Goal: Task Accomplishment & Management: Manage account settings

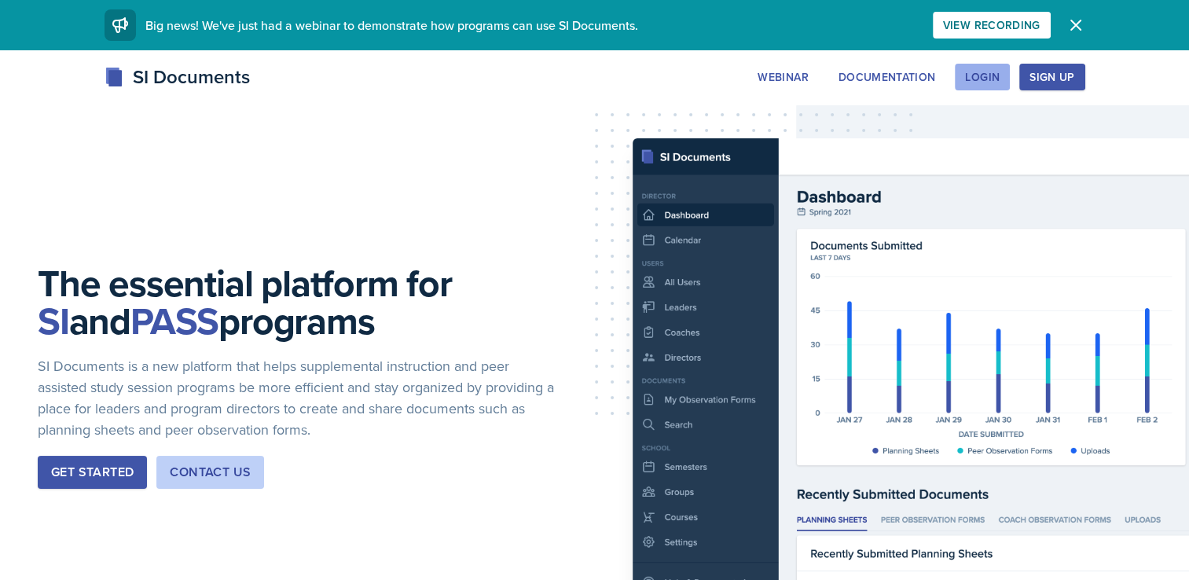
click at [981, 72] on div "Login" at bounding box center [982, 77] width 35 height 13
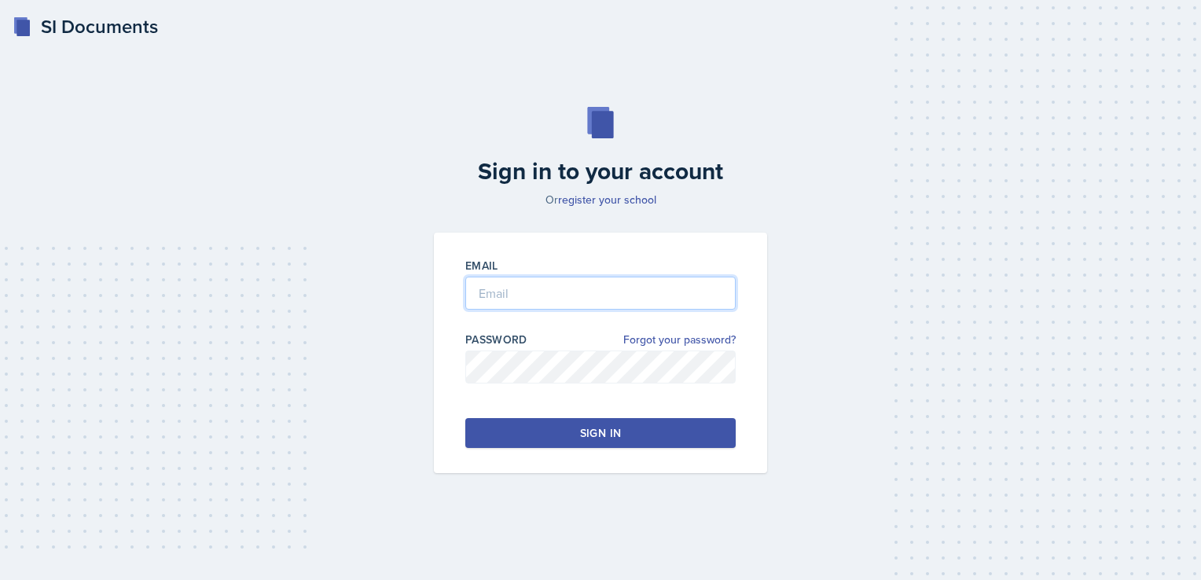
click at [666, 291] on input "email" at bounding box center [600, 293] width 270 height 33
click at [589, 421] on button "Sign in" at bounding box center [600, 433] width 270 height 30
type input "[PERSON_NAME]"
click at [580, 429] on div "Sign in" at bounding box center [600, 433] width 41 height 16
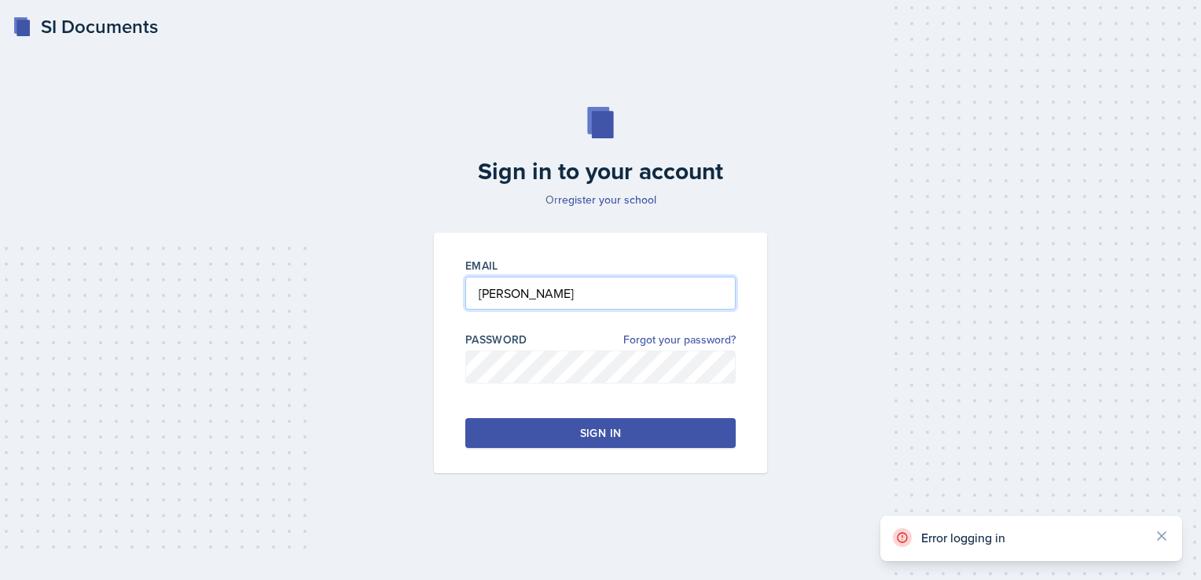
click at [597, 288] on input "[PERSON_NAME]" at bounding box center [600, 293] width 270 height 33
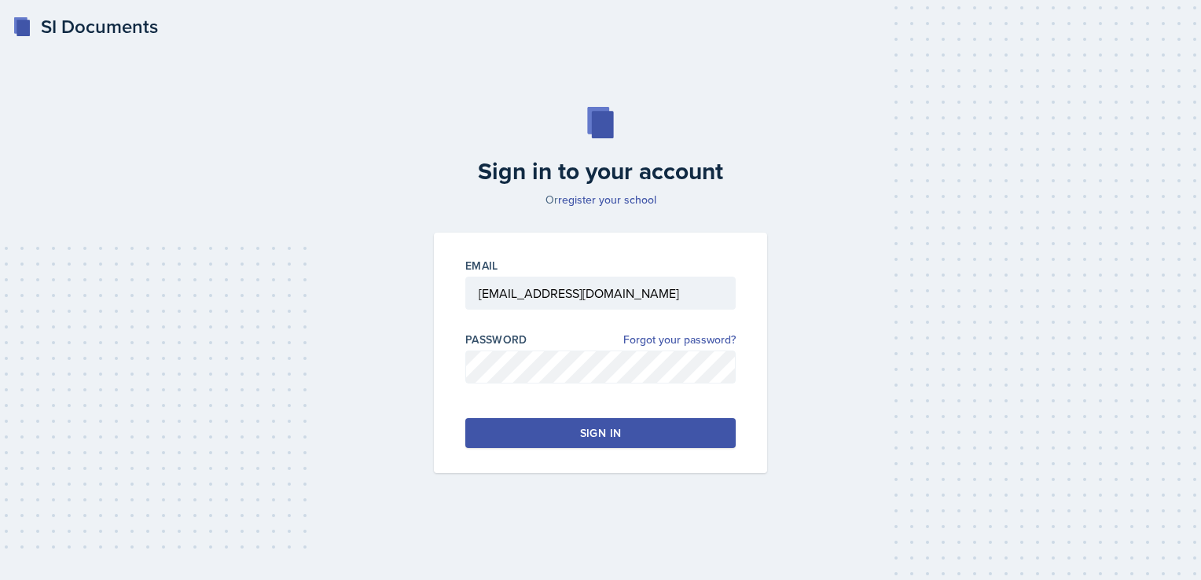
click at [377, 375] on div "Sign in to your account Or register your school Email [EMAIL_ADDRESS][DOMAIN_NA…" at bounding box center [600, 290] width 1151 height 467
click at [562, 437] on button "Sign in" at bounding box center [600, 433] width 270 height 30
click at [412, 447] on div "Sign in to your account Or register your school Email [EMAIL_ADDRESS][DOMAIN_NA…" at bounding box center [600, 290] width 1151 height 467
click at [551, 446] on button "Sign in" at bounding box center [600, 433] width 270 height 30
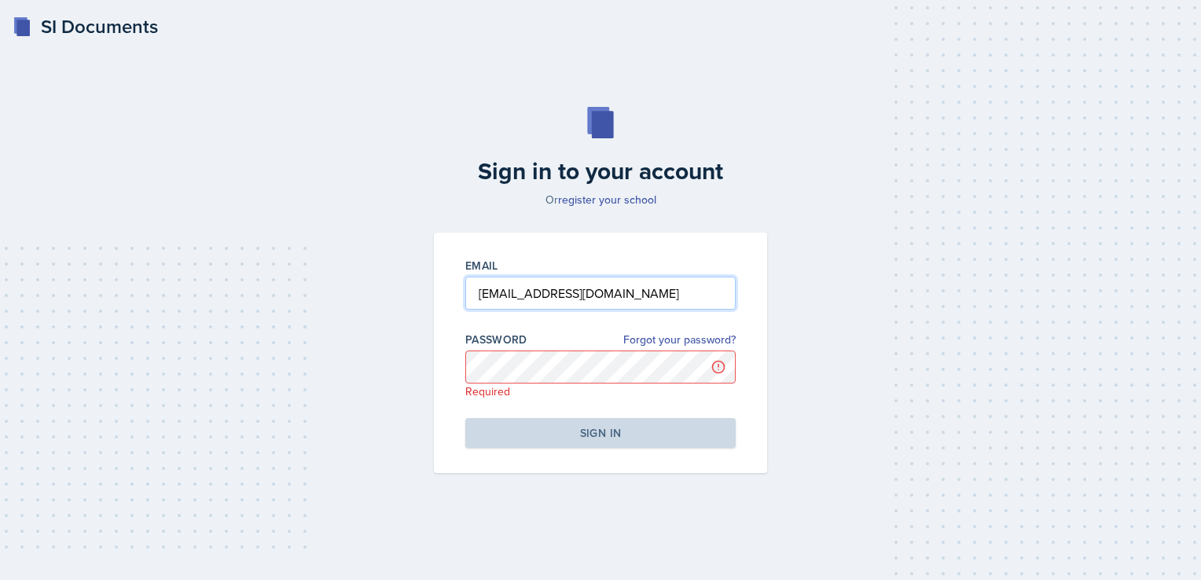
click at [679, 290] on input "[EMAIL_ADDRESS][DOMAIN_NAME]" at bounding box center [600, 293] width 270 height 33
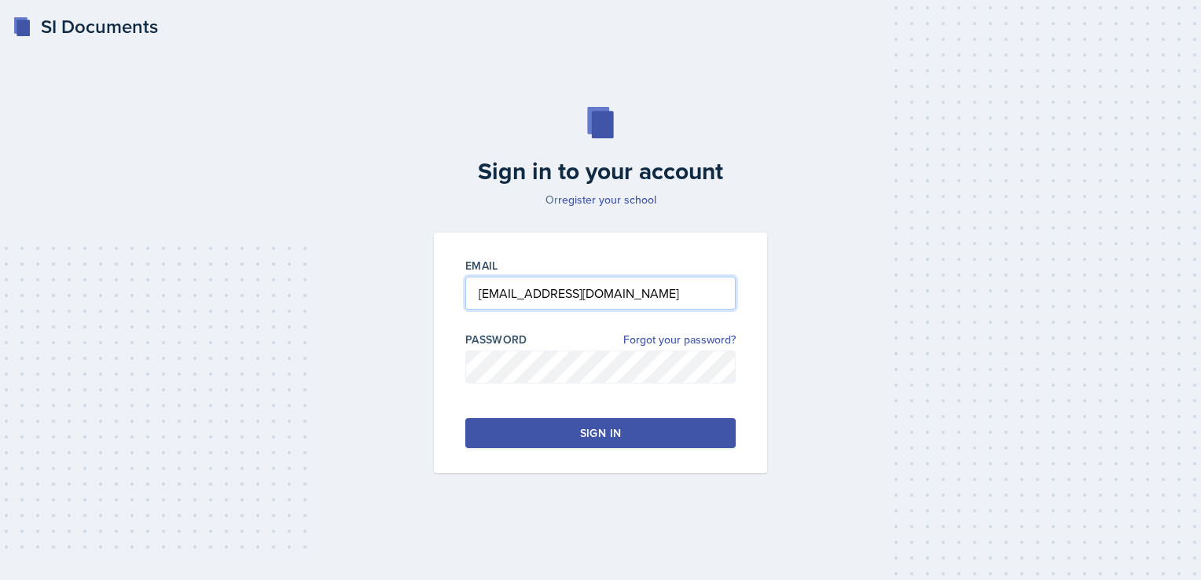
click at [674, 307] on input "[EMAIL_ADDRESS][DOMAIN_NAME]" at bounding box center [600, 293] width 270 height 33
click at [591, 389] on div at bounding box center [600, 392] width 270 height 16
click at [678, 307] on input "[EMAIL_ADDRESS][DOMAIN_NAME]" at bounding box center [600, 293] width 270 height 33
type input "[EMAIL_ADDRESS][DOMAIN_NAME]"
click at [420, 332] on div "Sign in to your account Or register your school Email [EMAIL_ADDRESS][DOMAIN_NA…" at bounding box center [600, 290] width 1151 height 467
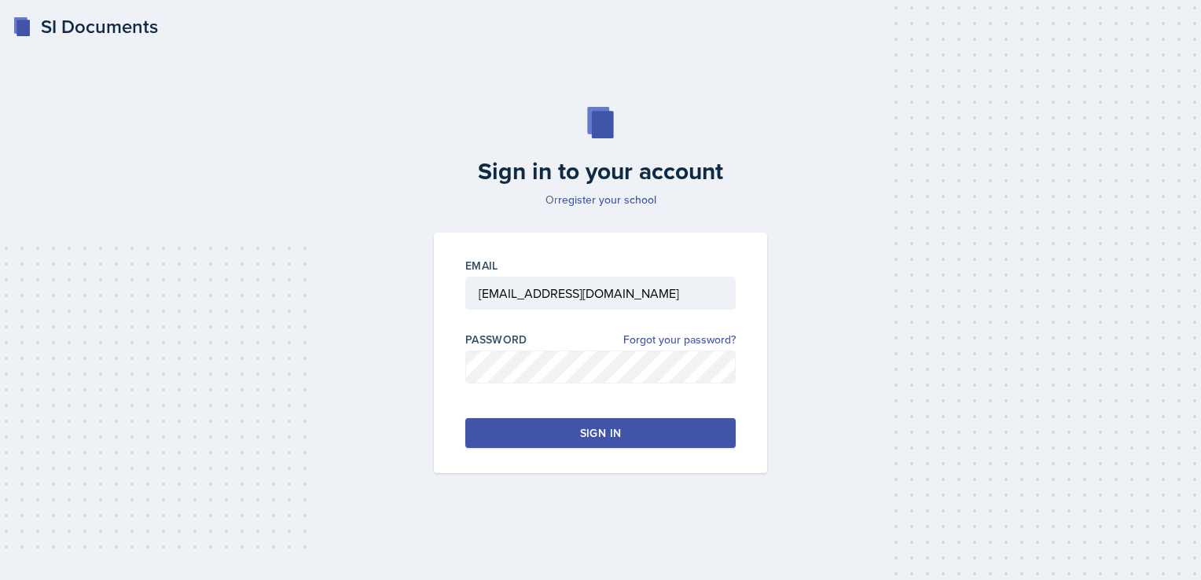
click at [621, 421] on button "Sign in" at bounding box center [600, 433] width 270 height 30
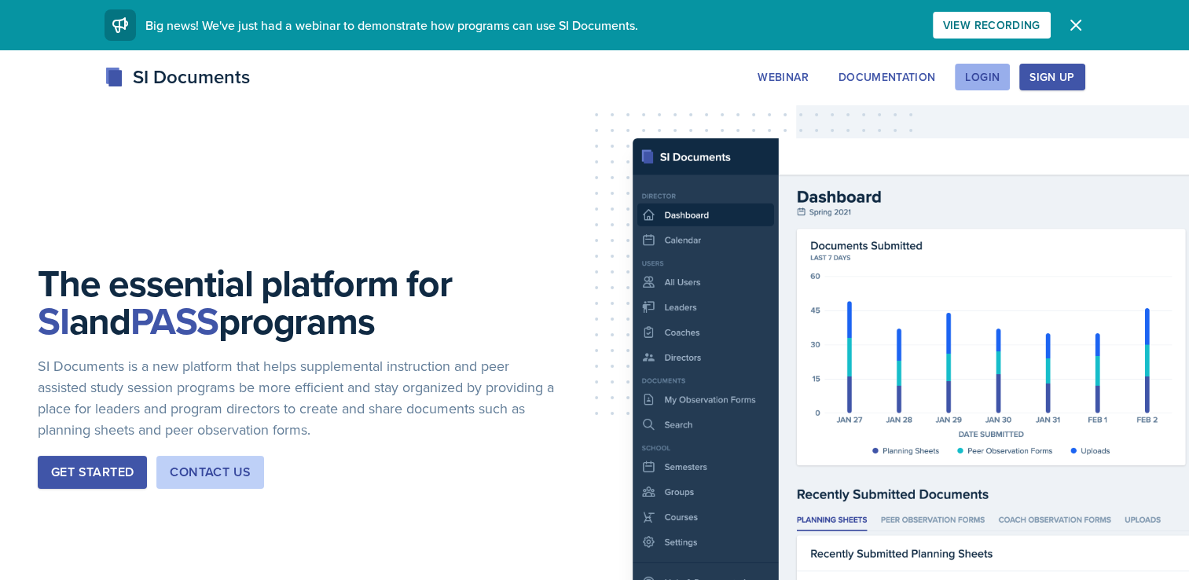
click at [974, 89] on button "Login" at bounding box center [982, 77] width 55 height 27
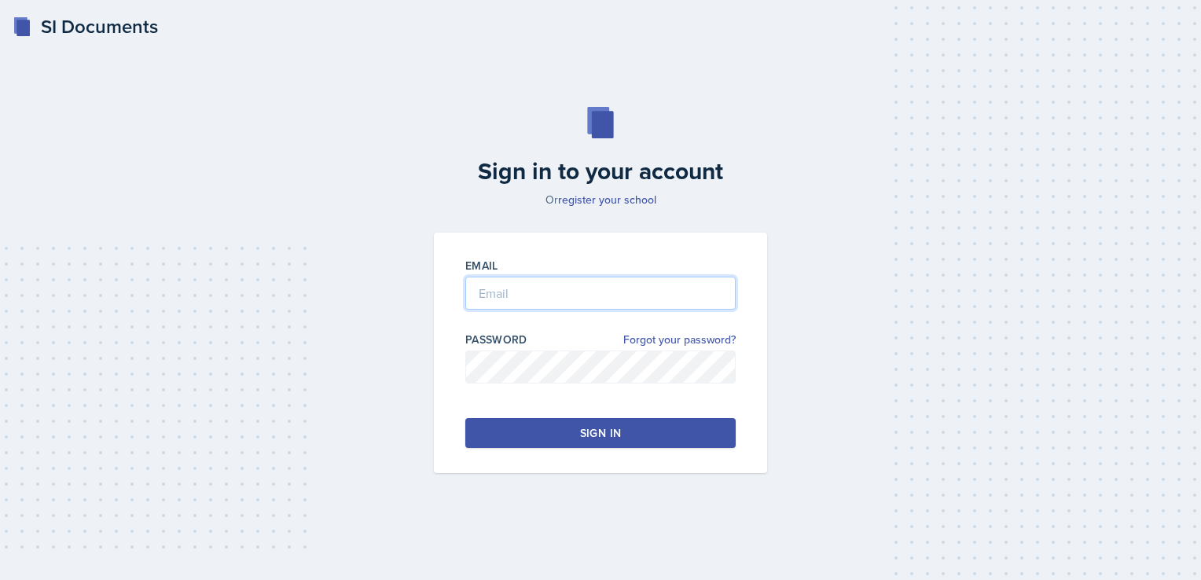
click at [630, 291] on input "email" at bounding box center [600, 293] width 270 height 33
type input "[EMAIL_ADDRESS][DOMAIN_NAME]"
click at [600, 431] on div "Sign in" at bounding box center [600, 433] width 41 height 16
click at [657, 343] on link "Forgot your password?" at bounding box center [679, 340] width 112 height 17
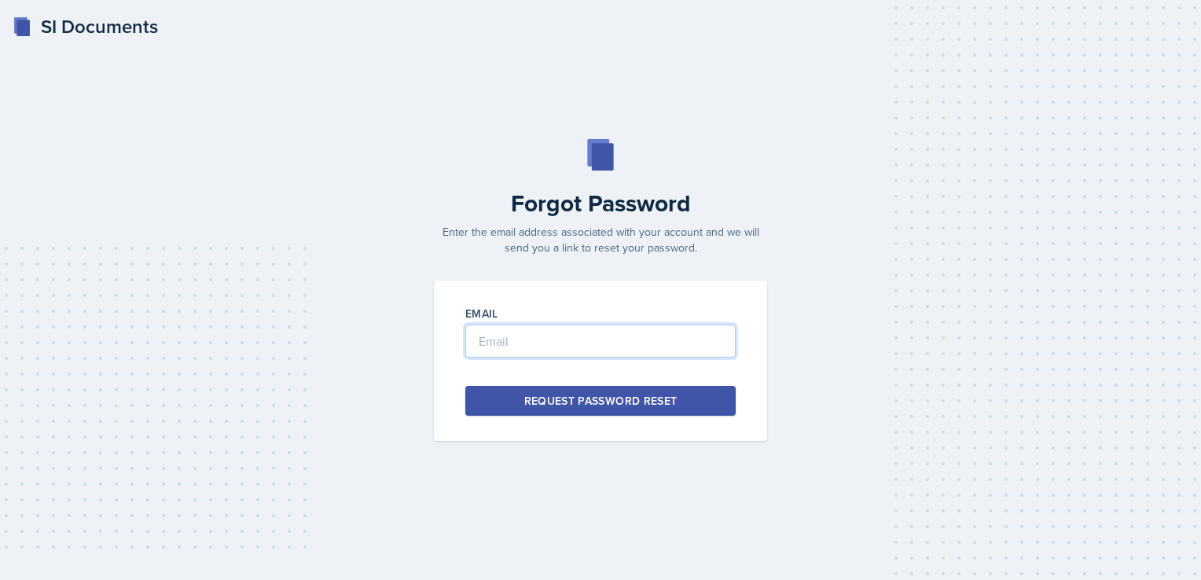
click at [657, 343] on input "email" at bounding box center [600, 341] width 270 height 33
type input "[EMAIL_ADDRESS][DOMAIN_NAME]"
click at [674, 397] on div "Request Password Reset" at bounding box center [600, 401] width 153 height 16
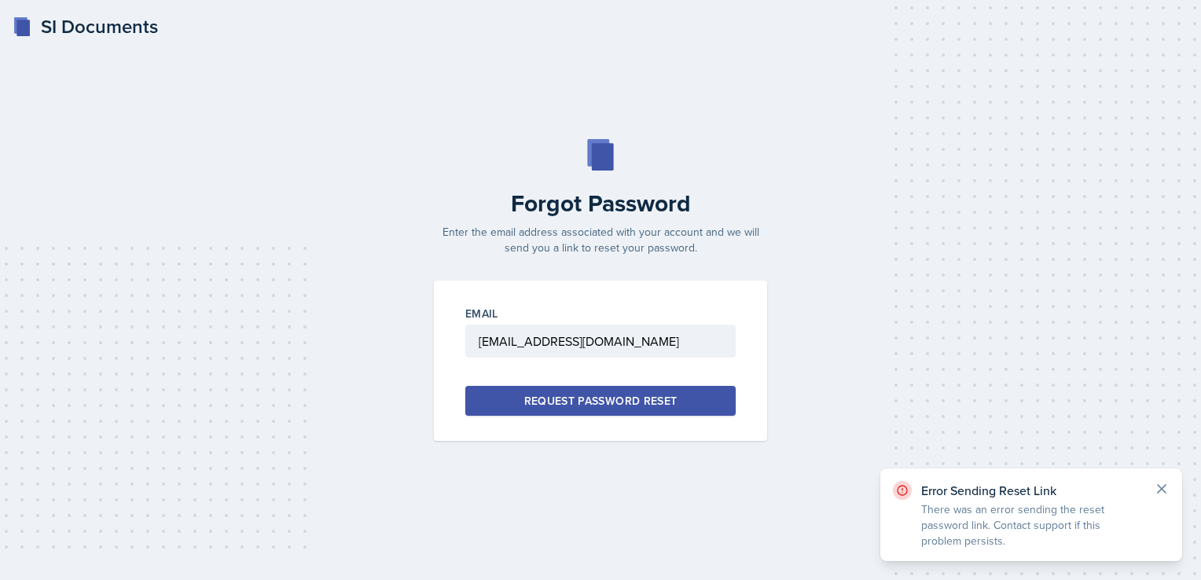
click at [1165, 490] on icon at bounding box center [1162, 489] width 16 height 16
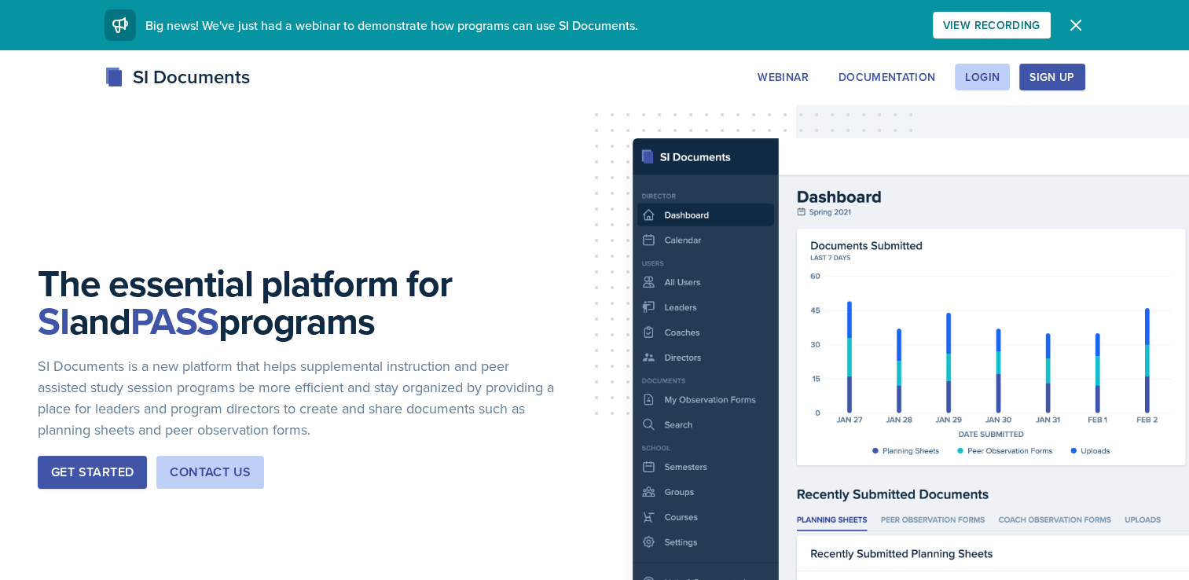
click at [1053, 74] on div "Sign Up" at bounding box center [1052, 77] width 45 height 13
click at [976, 77] on div "Login" at bounding box center [982, 77] width 35 height 13
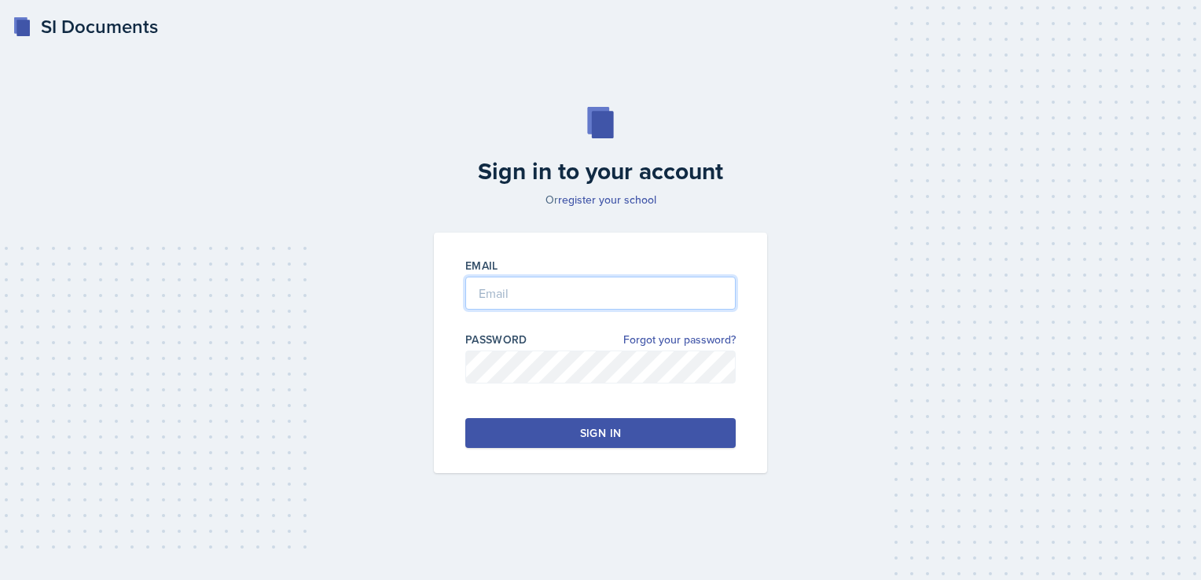
type input "[EMAIL_ADDRESS][DOMAIN_NAME]"
click at [702, 440] on button "Sign in" at bounding box center [600, 433] width 270 height 30
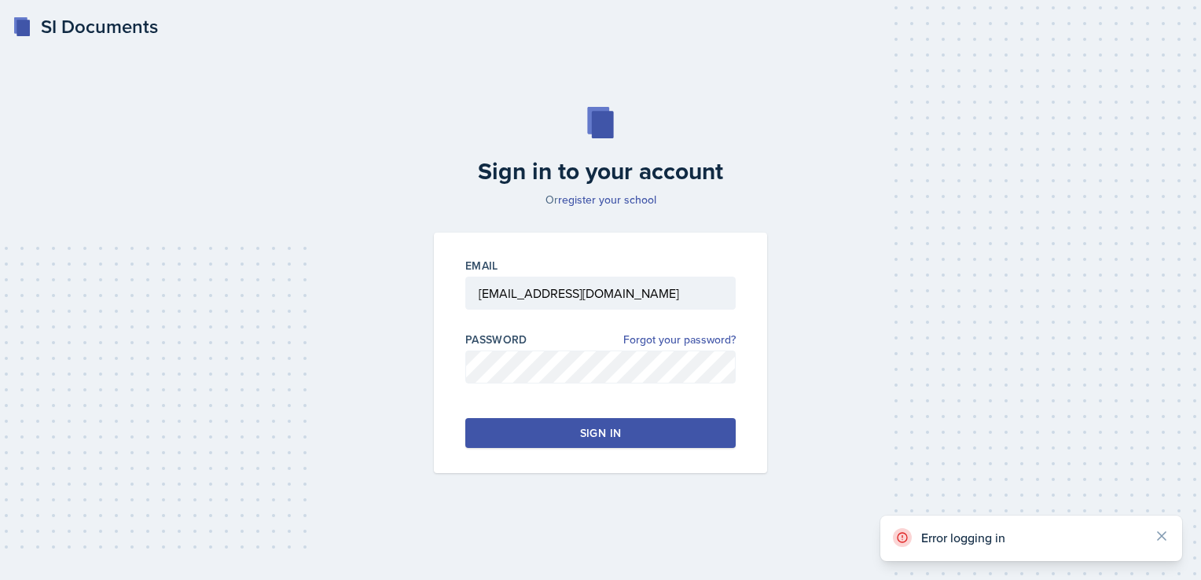
click at [694, 331] on div "Email bturso@students.kennesaw.edu Password Forgot your password? Sign in" at bounding box center [600, 353] width 333 height 240
click at [693, 342] on link "Forgot your password?" at bounding box center [679, 340] width 112 height 17
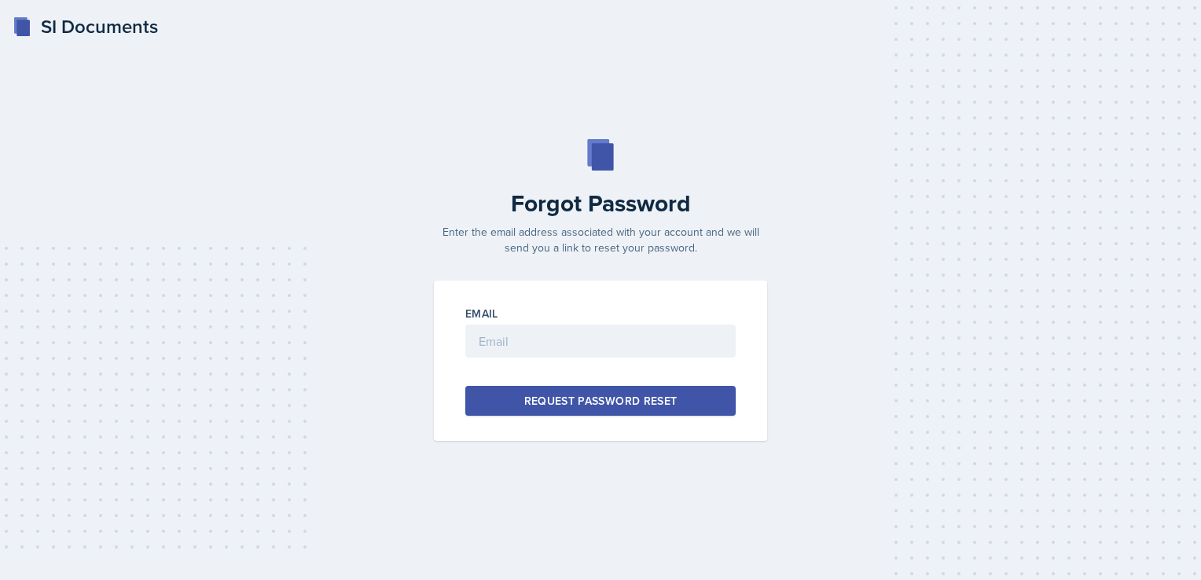
click at [504, 292] on div "Email Request Password Reset" at bounding box center [600, 361] width 333 height 160
